Goal: Task Accomplishment & Management: Manage account settings

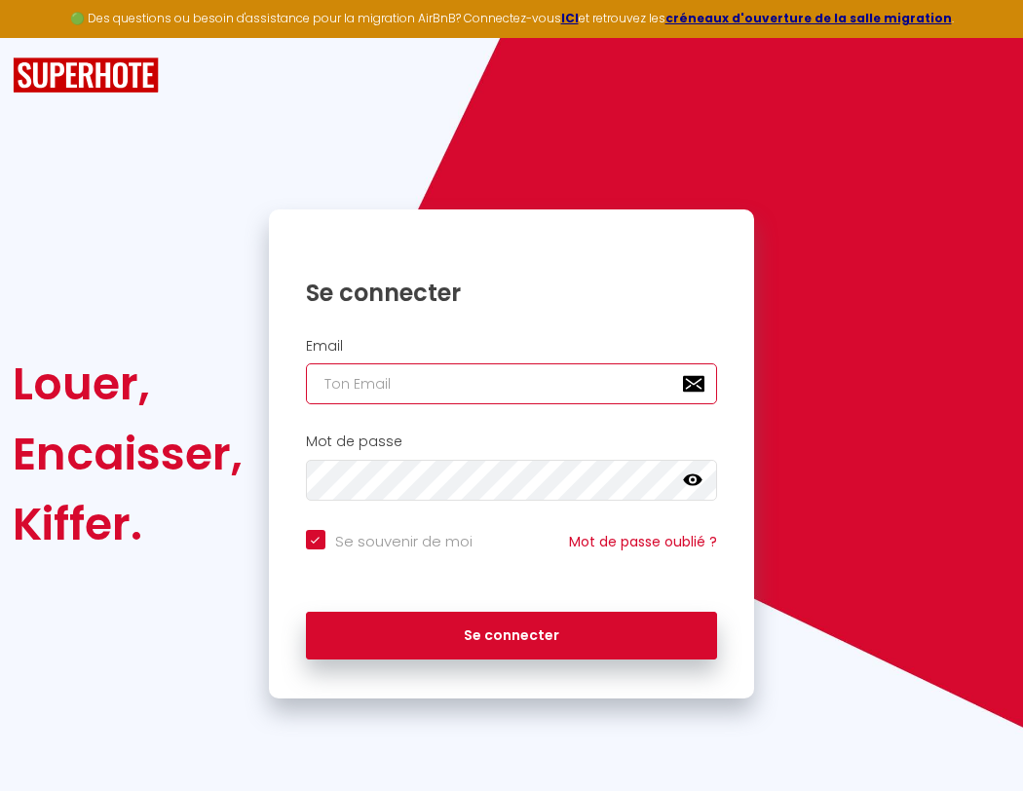
type input "s"
checkbox input "true"
type input "su"
checkbox input "true"
type input "sup"
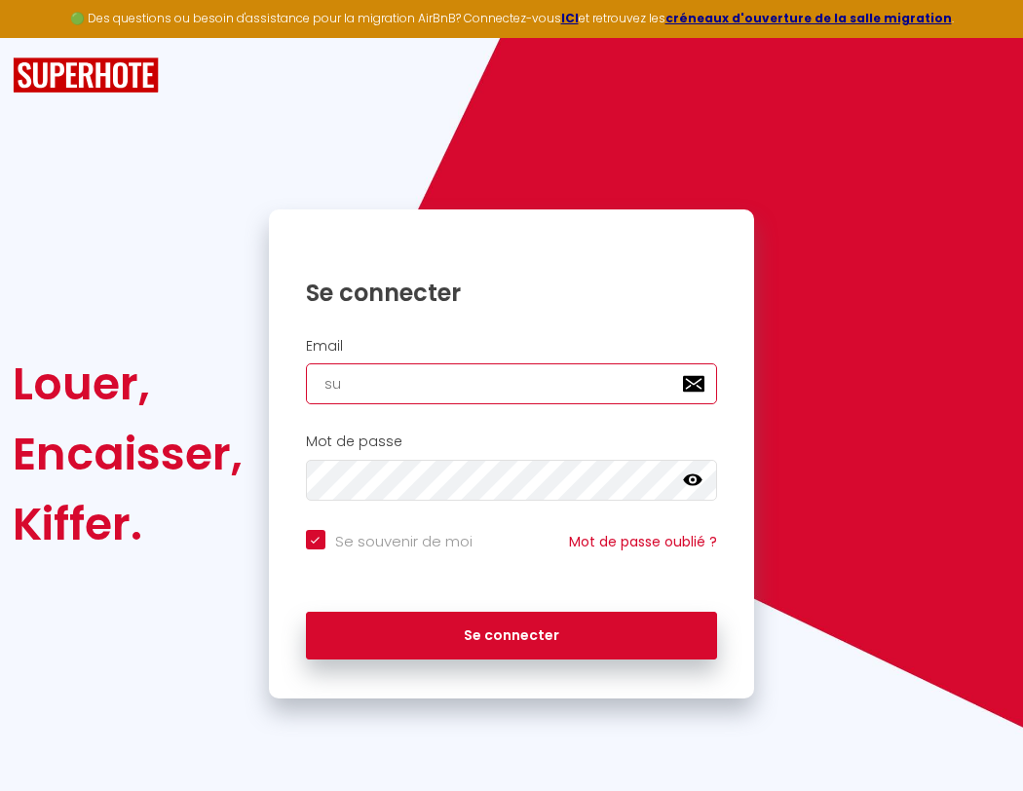
checkbox input "true"
type input "supe"
checkbox input "true"
type input "super"
checkbox input "true"
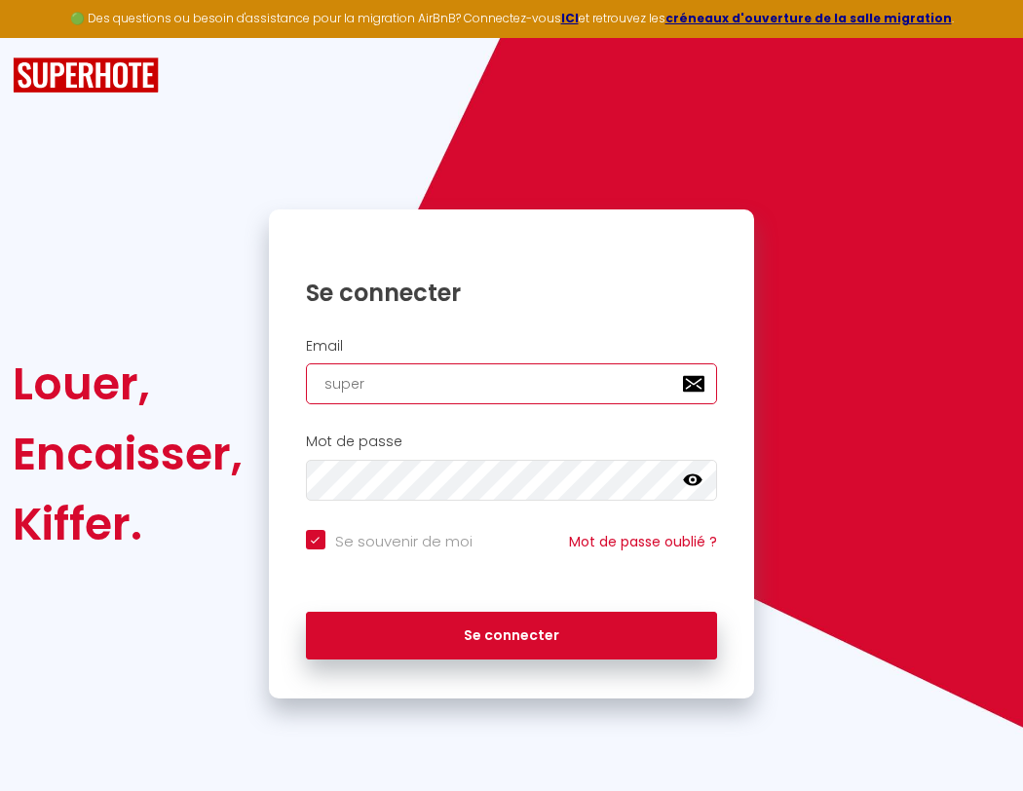
type input "superb"
checkbox input "true"
type input "superbo"
checkbox input "true"
type input "superbor"
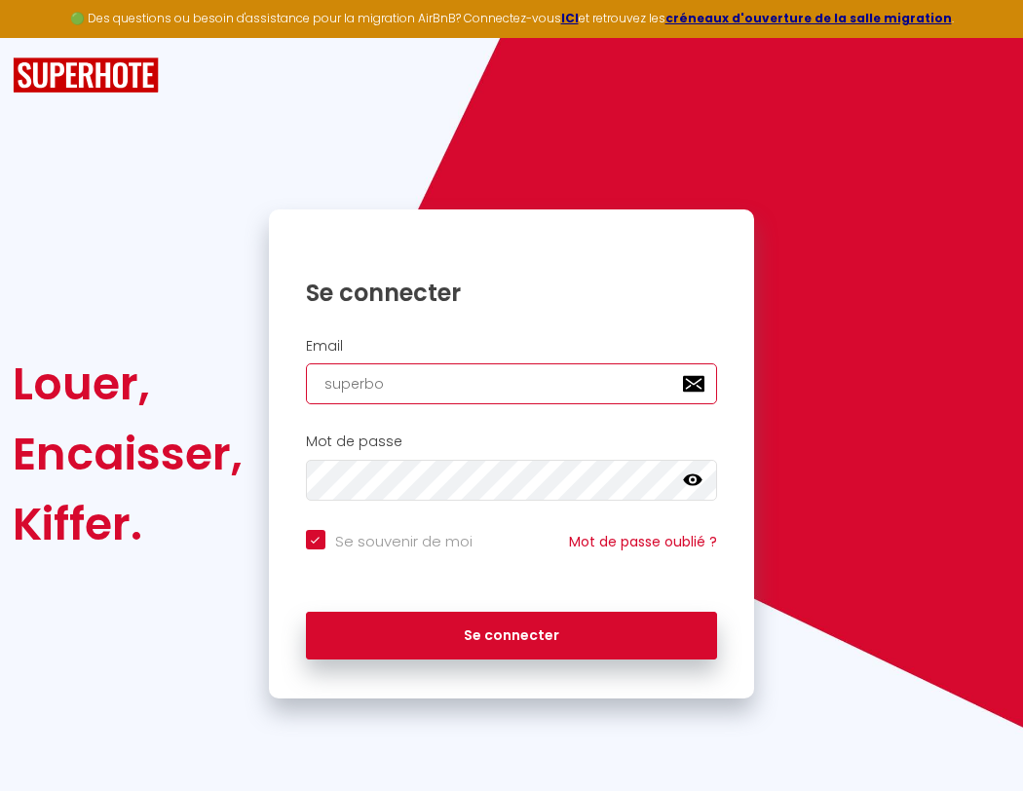
checkbox input "true"
type input "superbord"
checkbox input "true"
type input "s"
checkbox input "true"
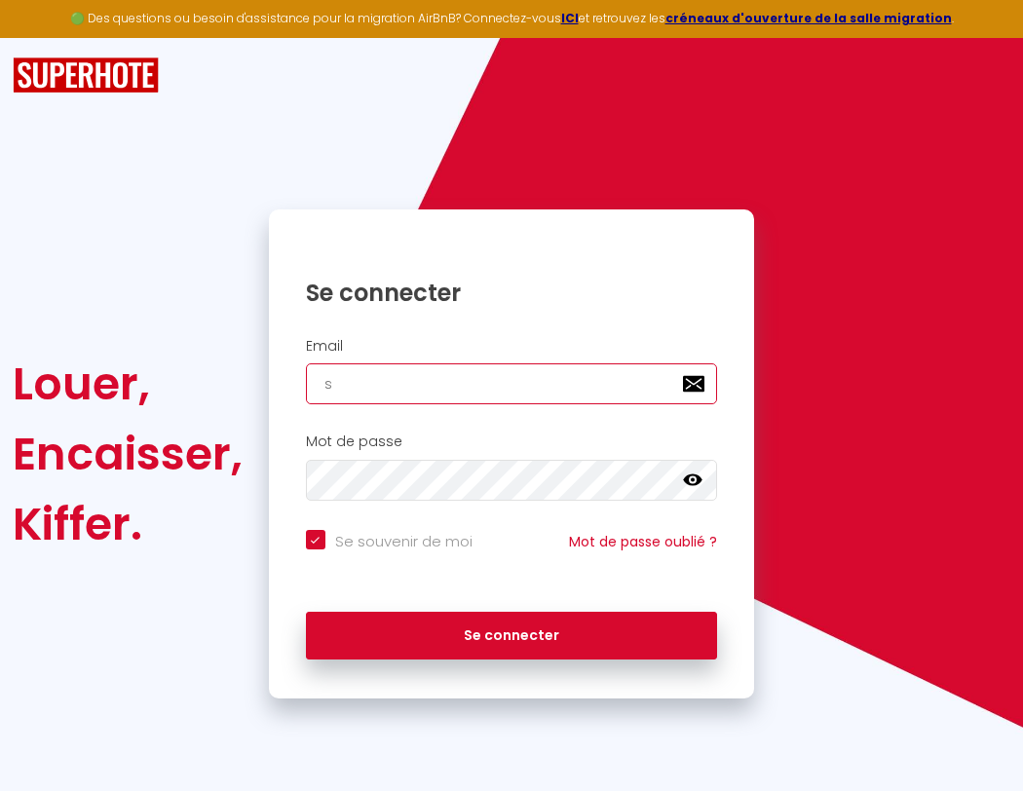
type input "su"
checkbox input "true"
type input "sup"
checkbox input "true"
type input "supe"
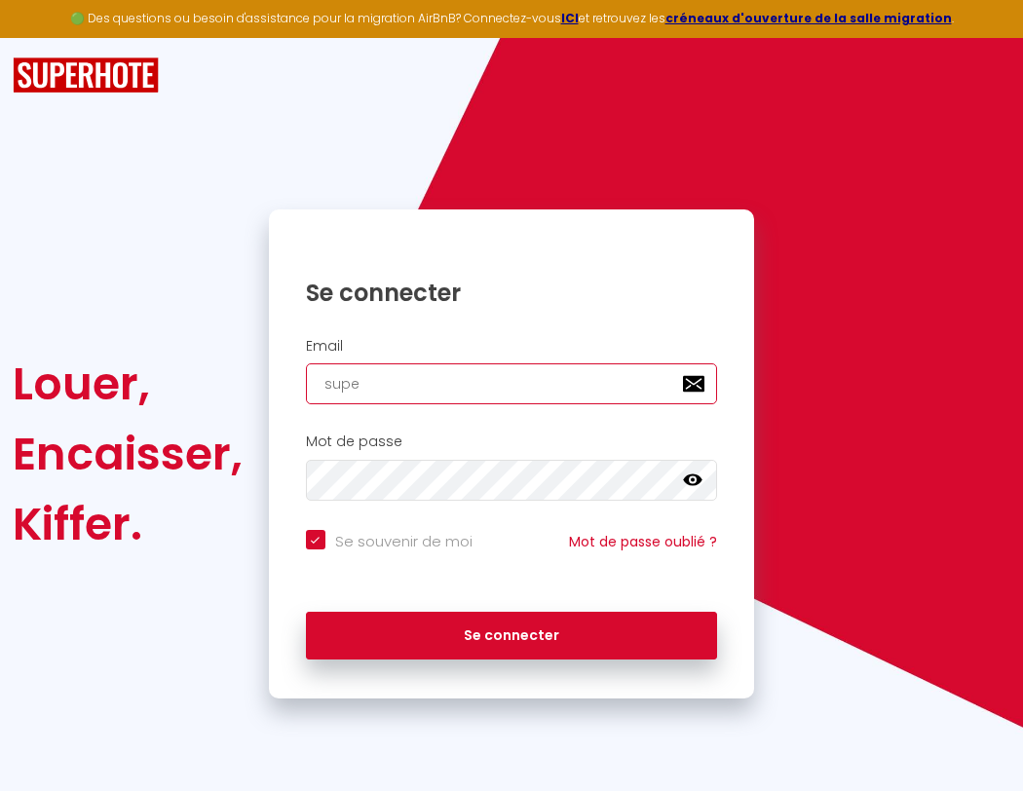
checkbox input "true"
type input "super"
checkbox input "true"
type input "superb"
checkbox input "true"
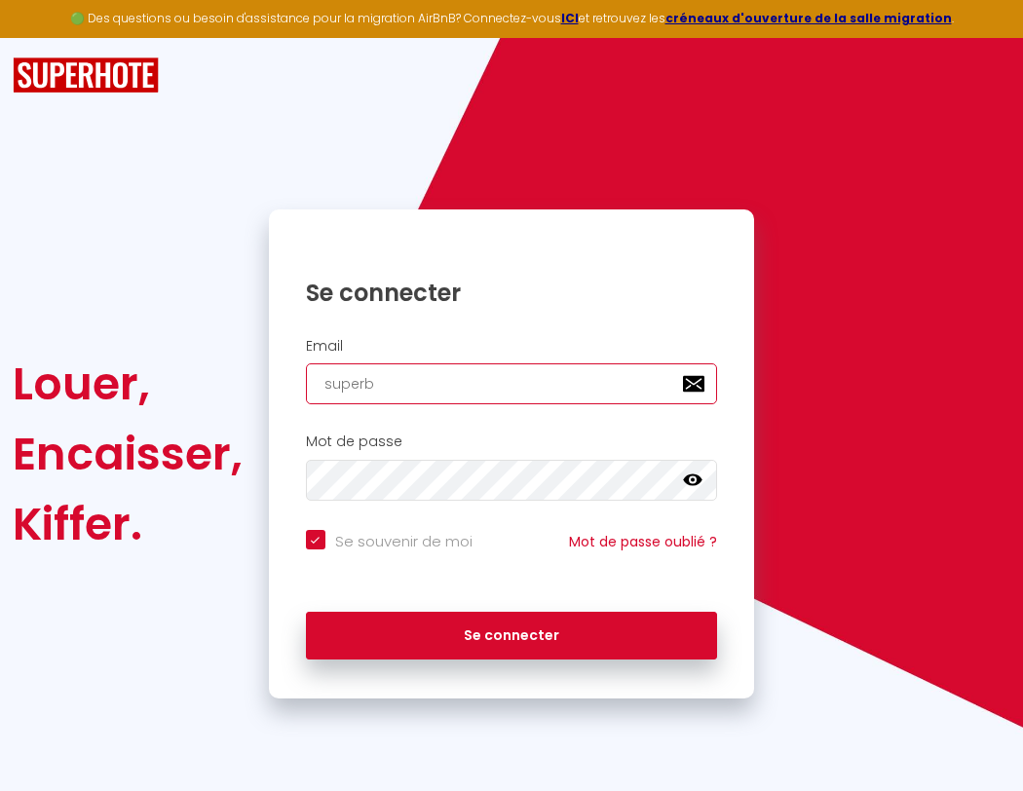
type input "superbo"
checkbox input "true"
type input "s"
checkbox input "true"
type input "su"
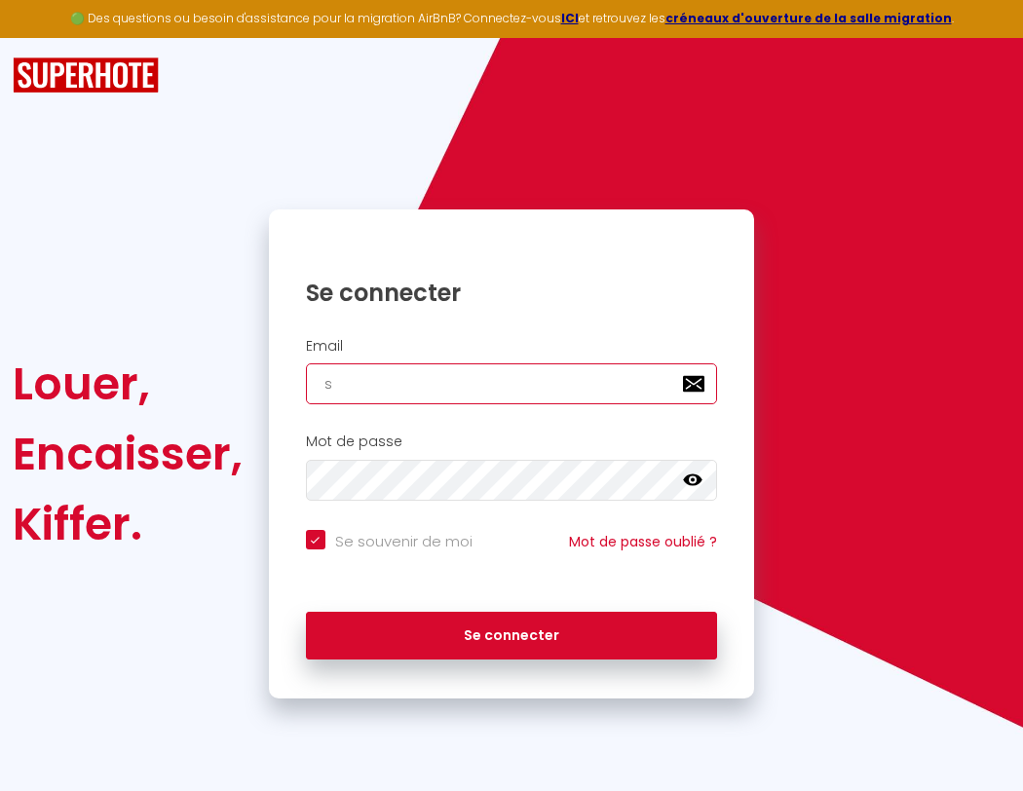
checkbox input "true"
type input "superbord"
checkbox input "true"
type input "superborde"
checkbox input "true"
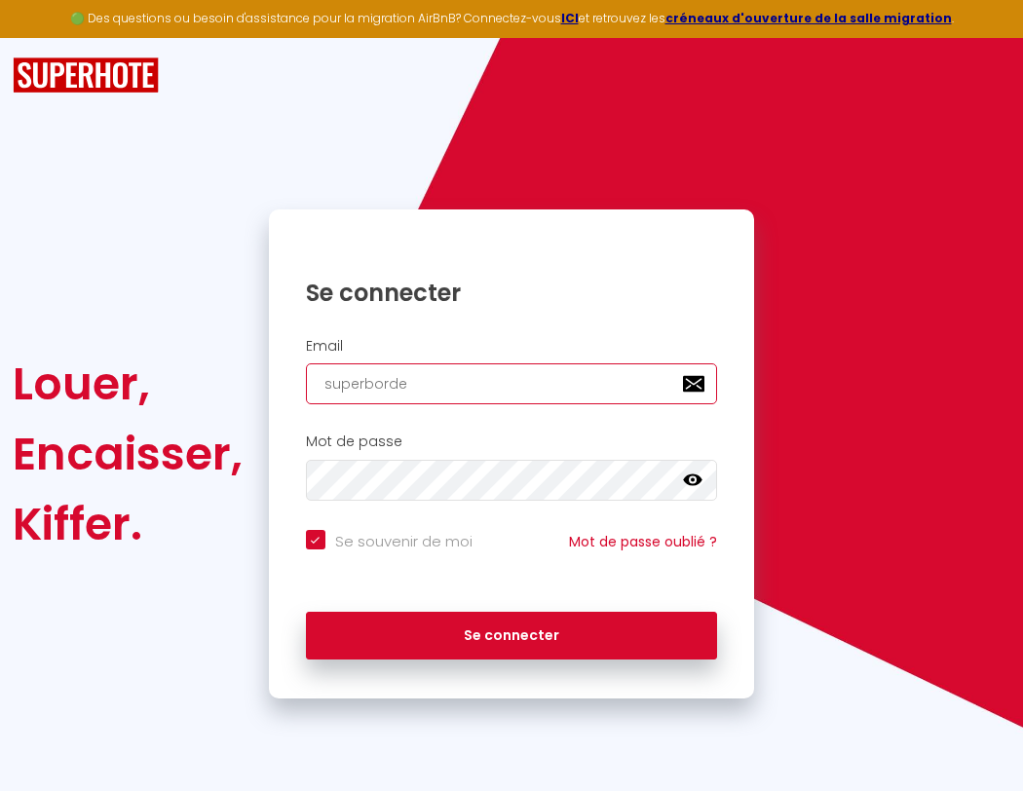
type input "superbordea"
checkbox input "true"
type input "superbordeau"
checkbox input "true"
type input "superbordeaux"
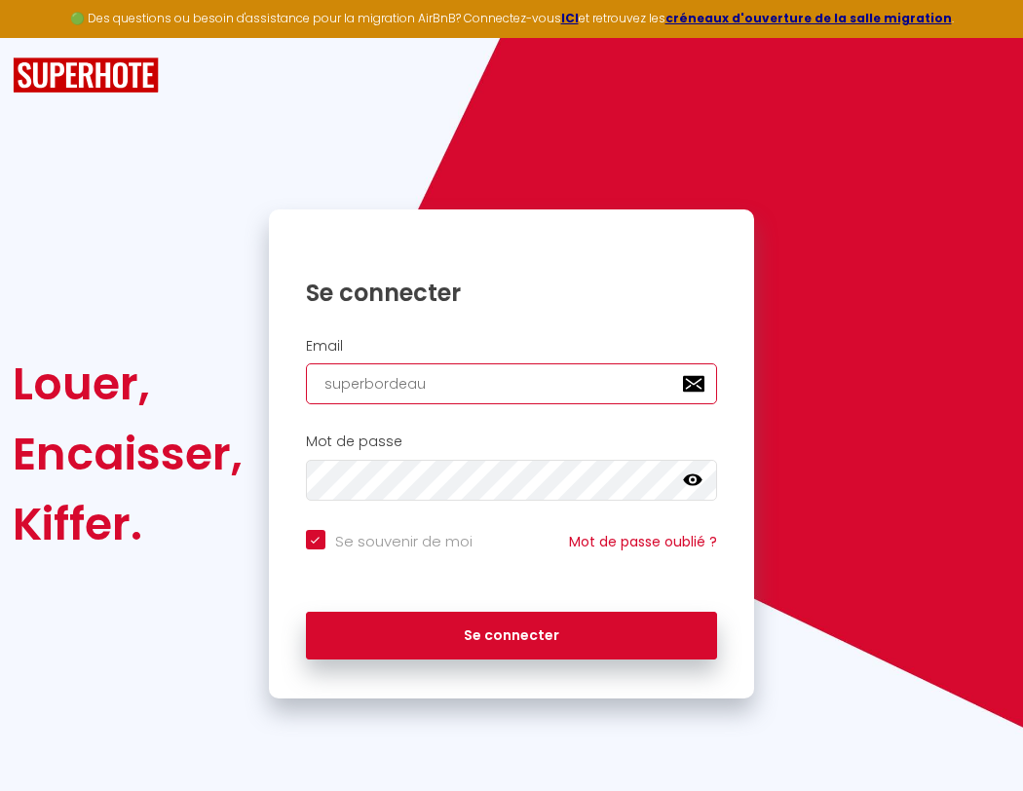
checkbox input "true"
